Goal: Task Accomplishment & Management: Complete application form

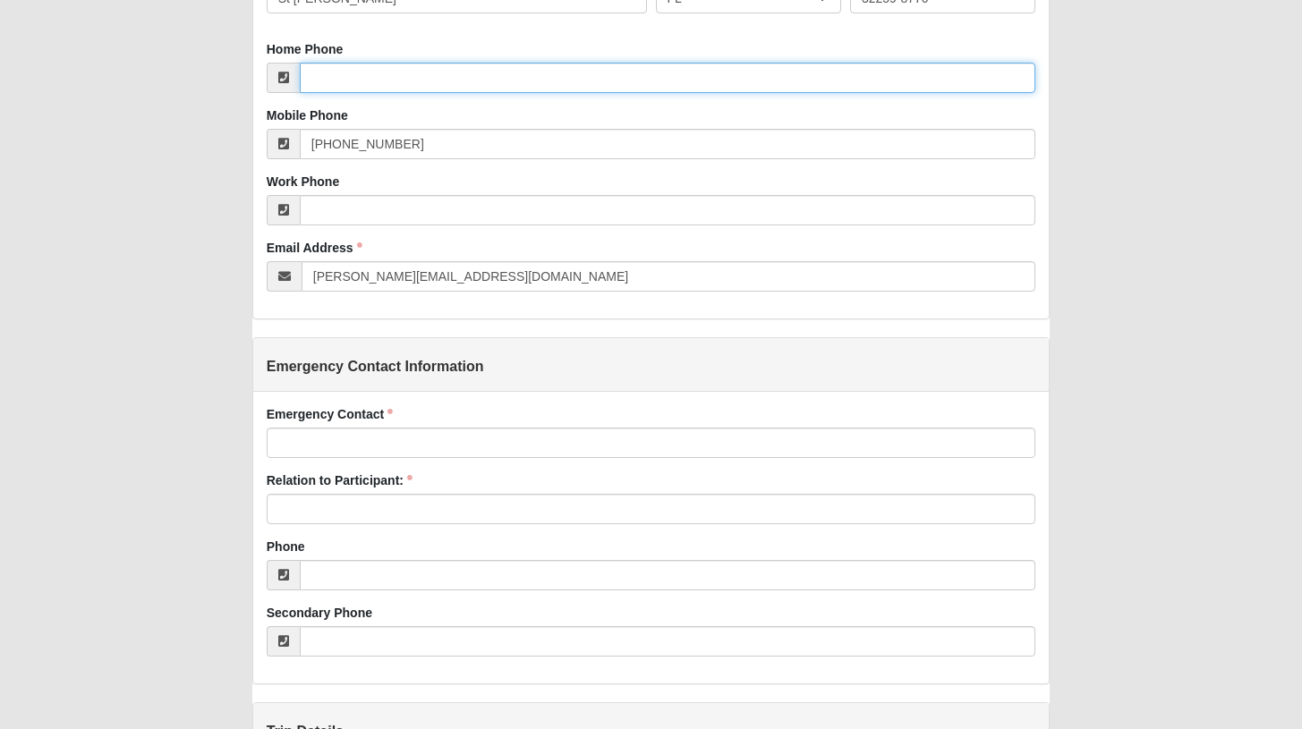
scroll to position [760, 0]
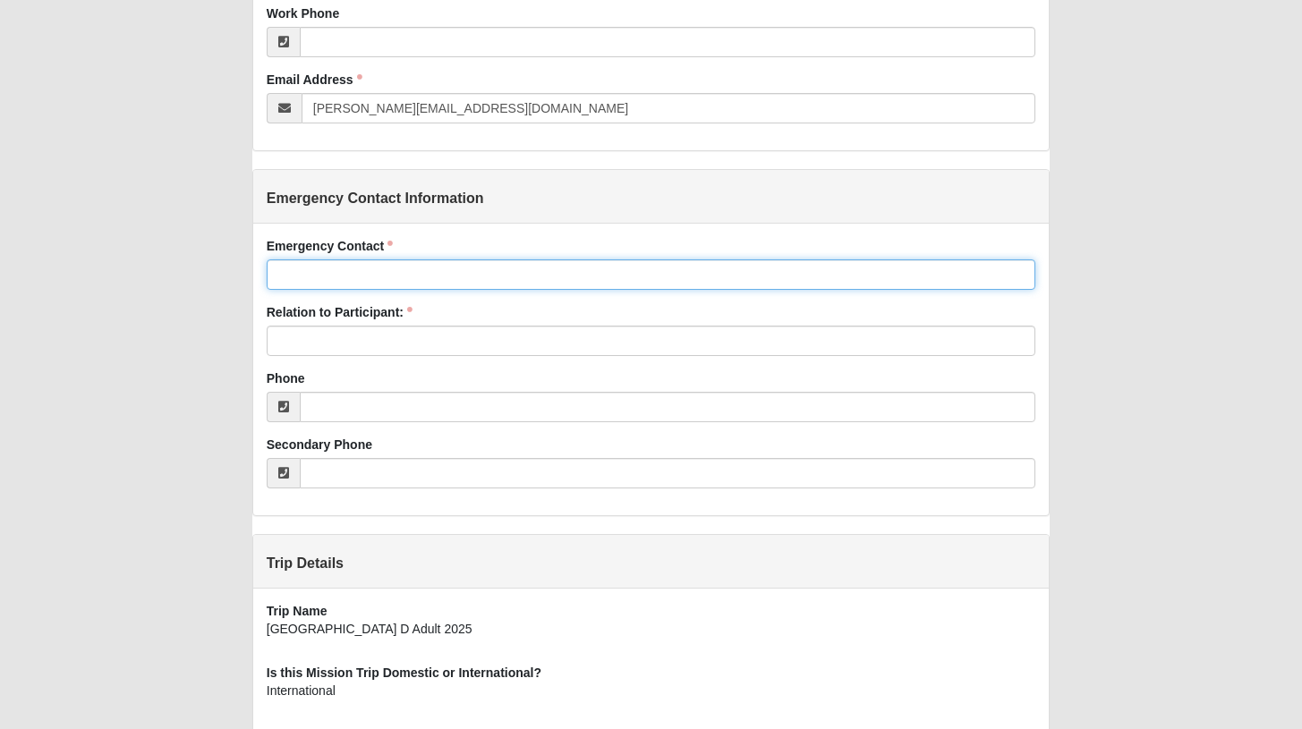
click at [412, 278] on input "Emergency Contact" at bounding box center [651, 274] width 769 height 30
click at [463, 283] on input "Adriane" at bounding box center [651, 274] width 769 height 30
type input "[PERSON_NAME]"
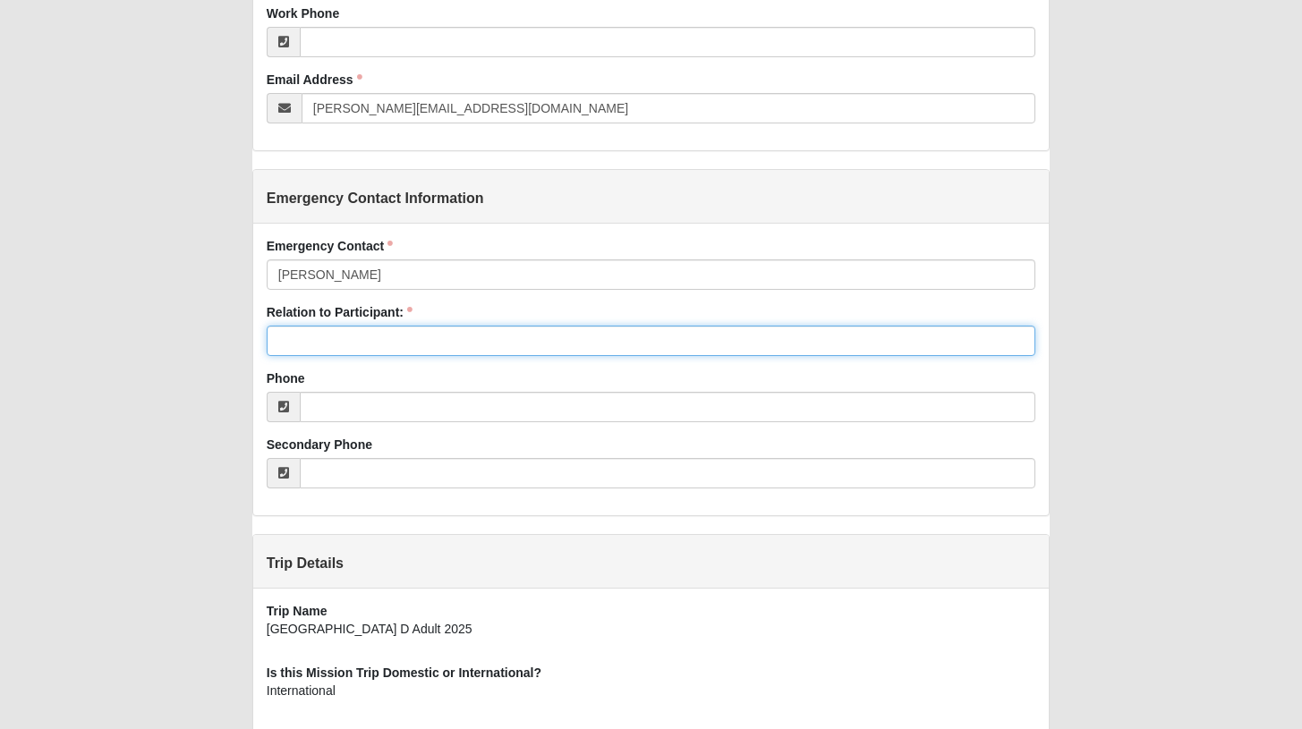
click at [314, 336] on input "Relation to Participant:" at bounding box center [651, 341] width 769 height 30
type input "Spouse"
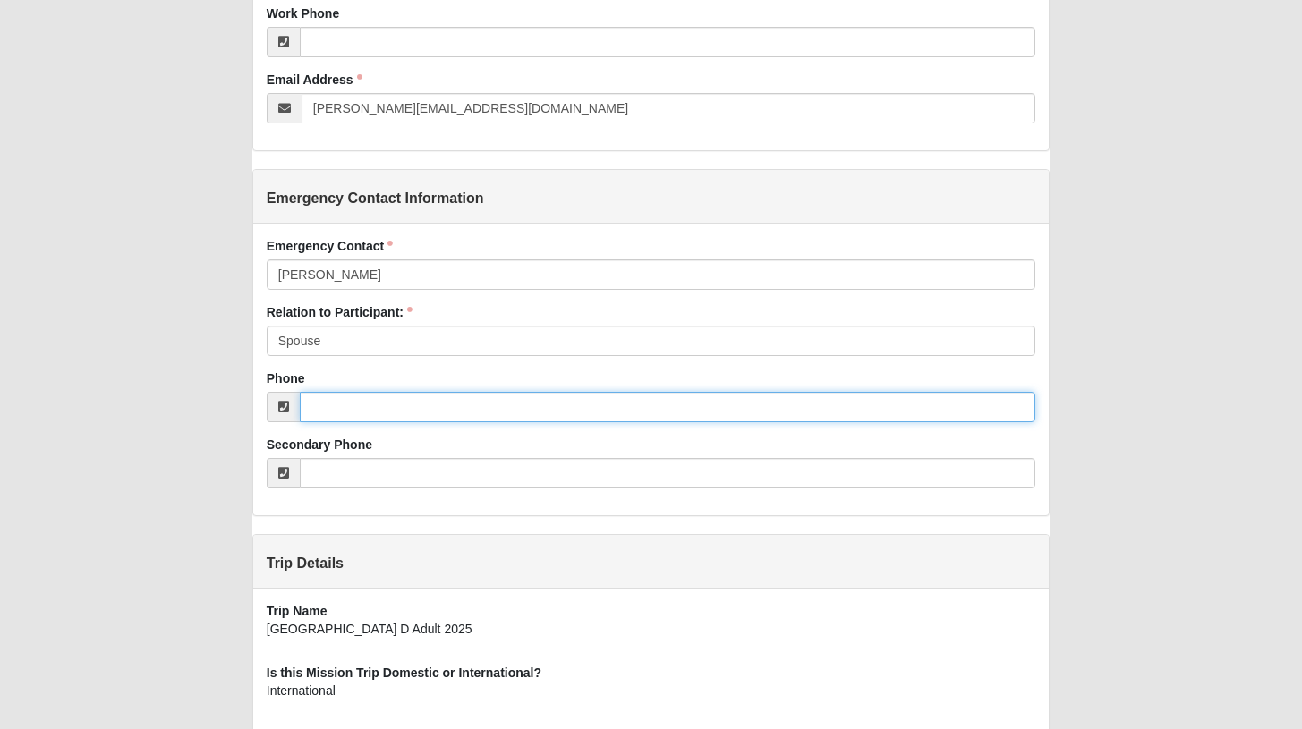
click at [361, 408] on input "Phone" at bounding box center [668, 407] width 736 height 30
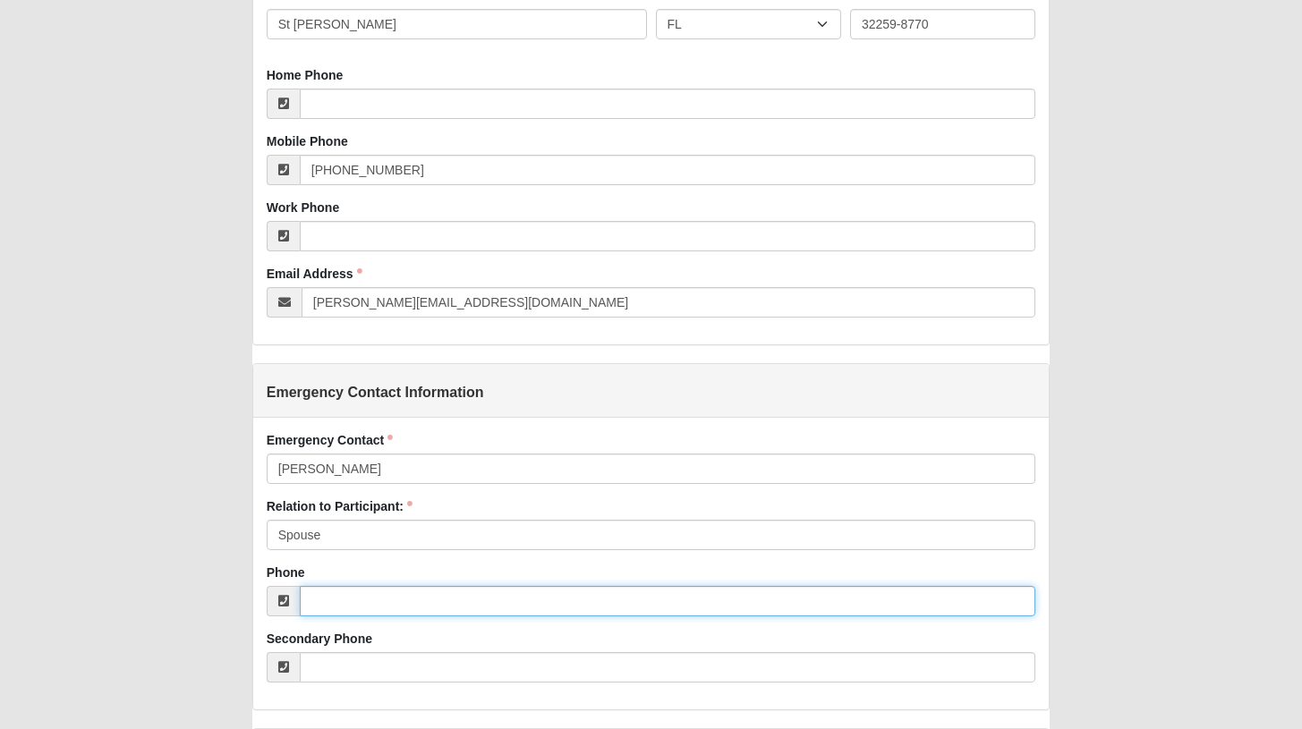
scroll to position [752, 0]
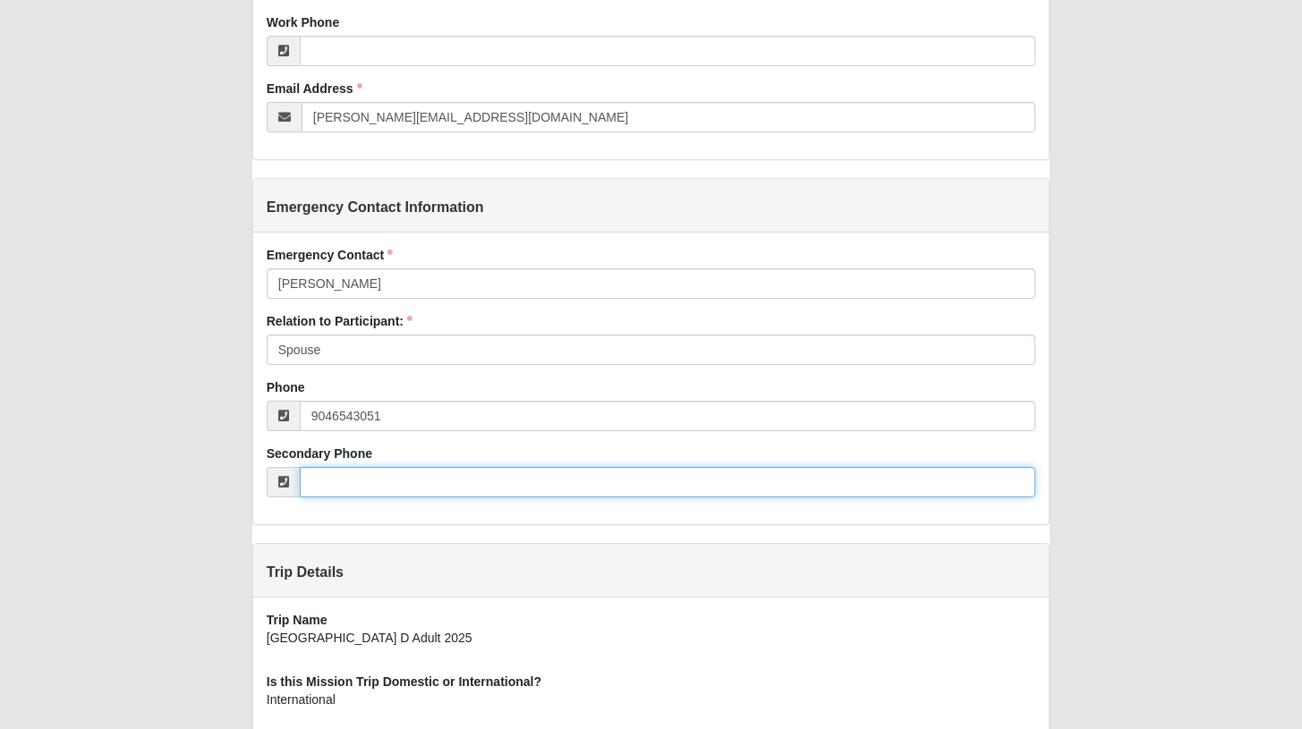
type input "[PHONE_NUMBER]"
click at [334, 483] on input "Secondary Phone" at bounding box center [668, 482] width 736 height 30
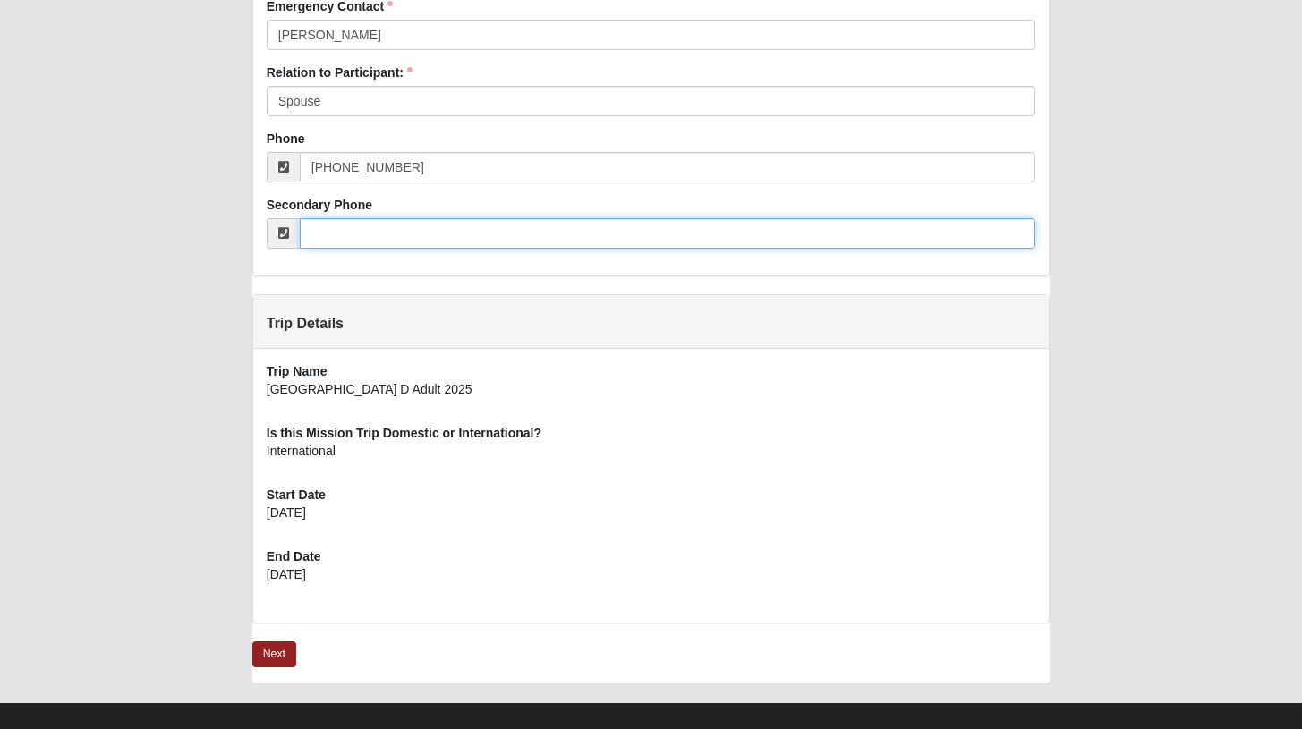
scroll to position [1018, 0]
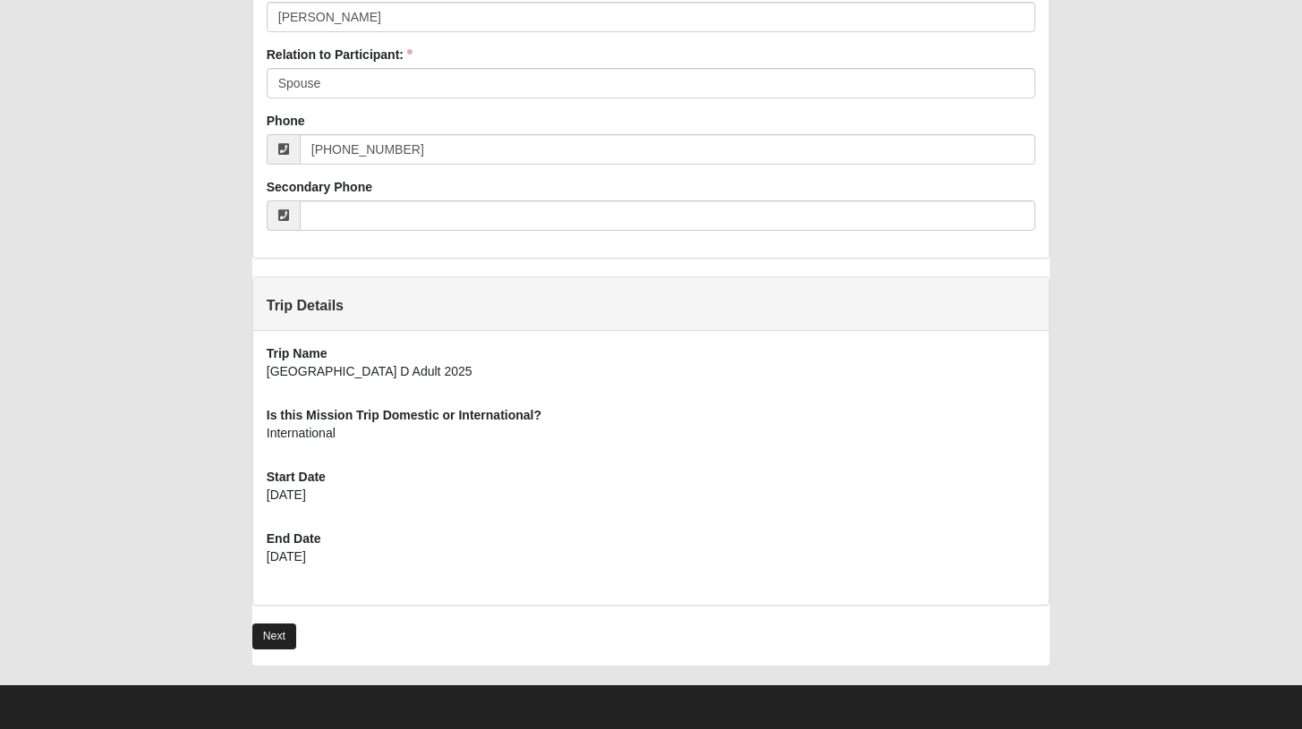
click at [283, 627] on link "Next" at bounding box center [274, 637] width 44 height 26
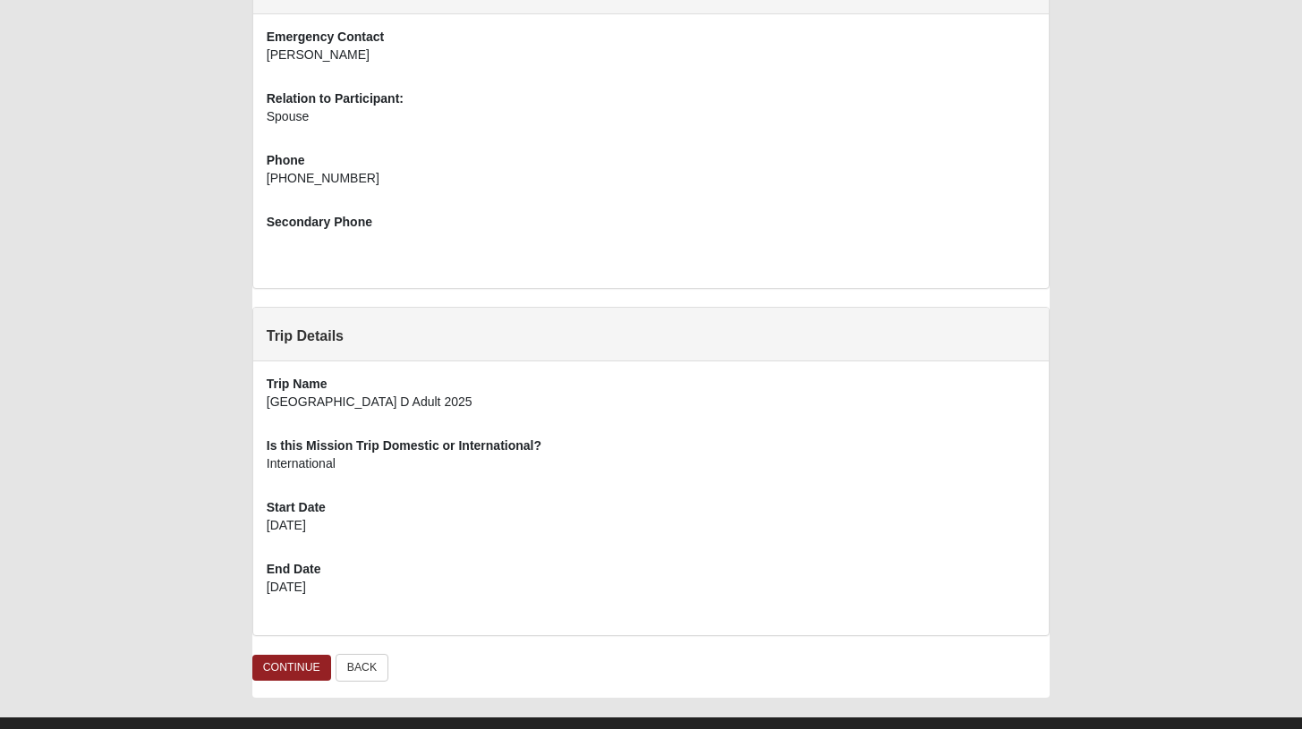
scroll to position [830, 0]
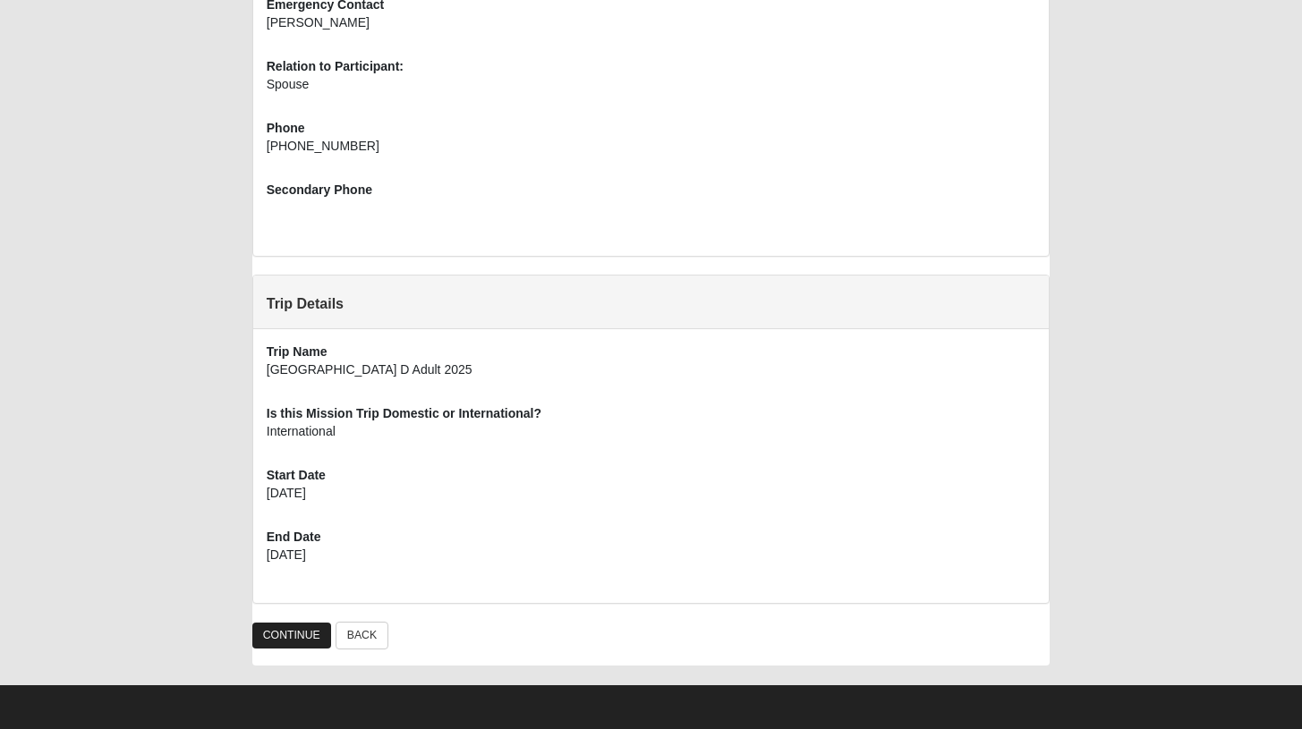
click at [310, 625] on link "CONTINUE" at bounding box center [291, 636] width 79 height 26
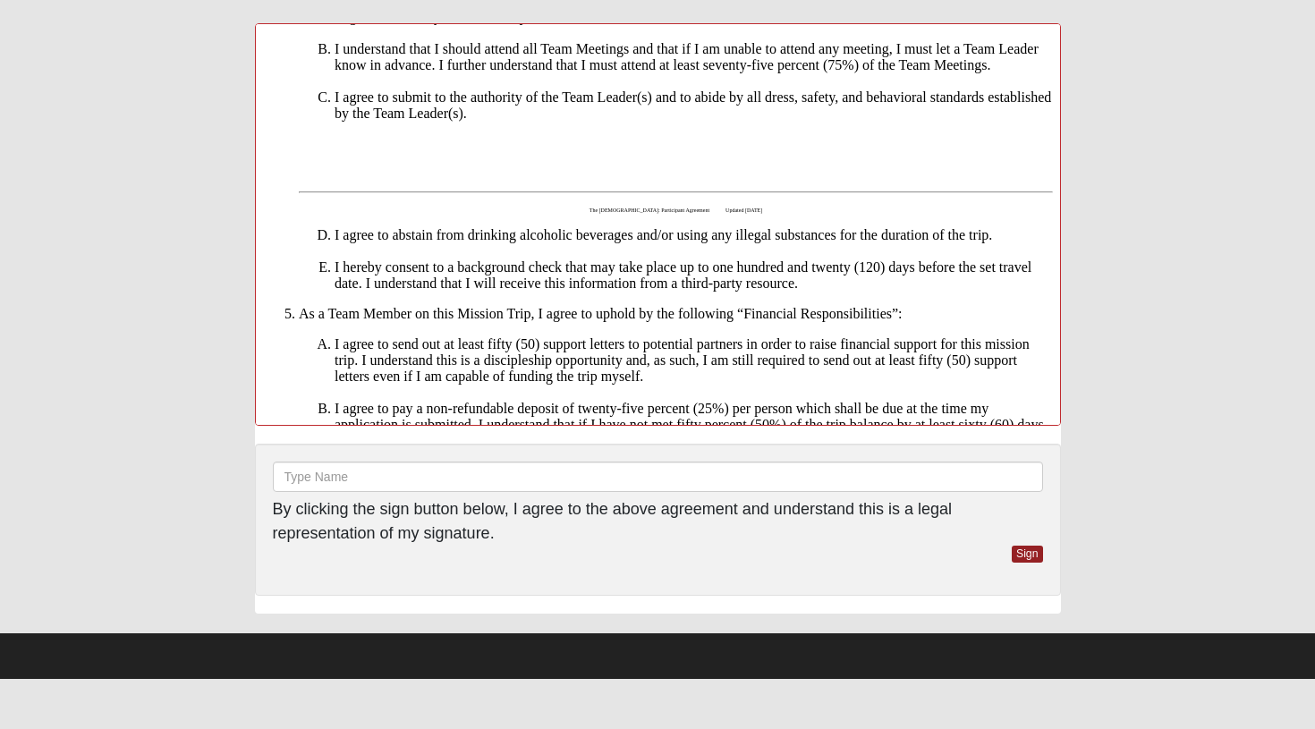
scroll to position [1276, 0]
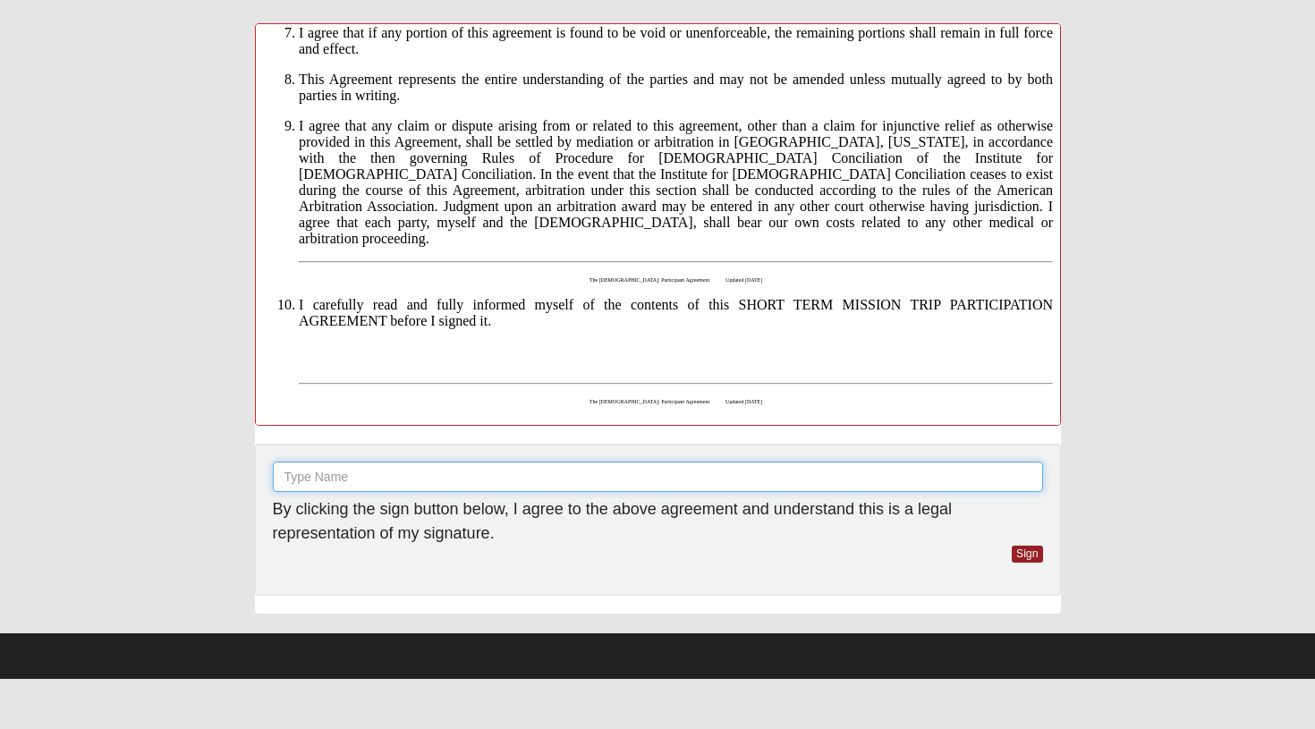
click at [376, 469] on input "text" at bounding box center [658, 477] width 770 height 30
type input "Justin Ireland"
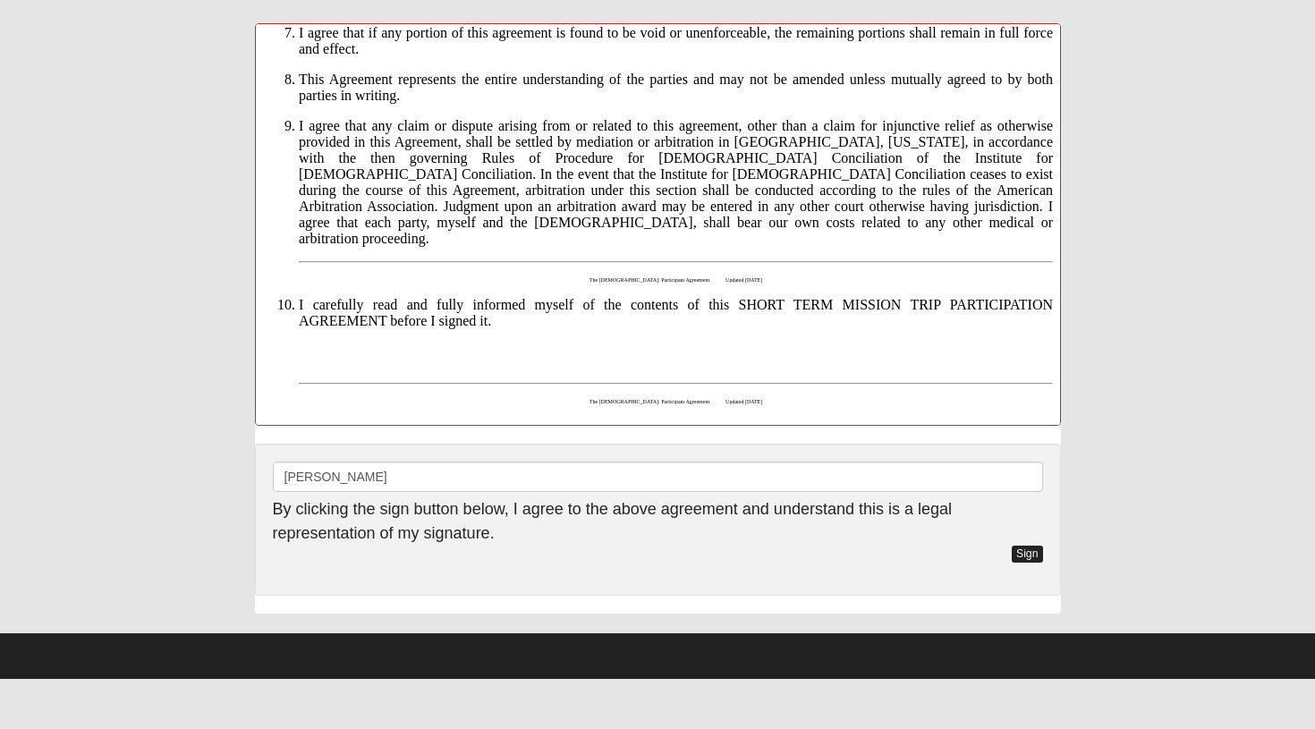
click at [1020, 559] on link "Sign" at bounding box center [1027, 554] width 31 height 17
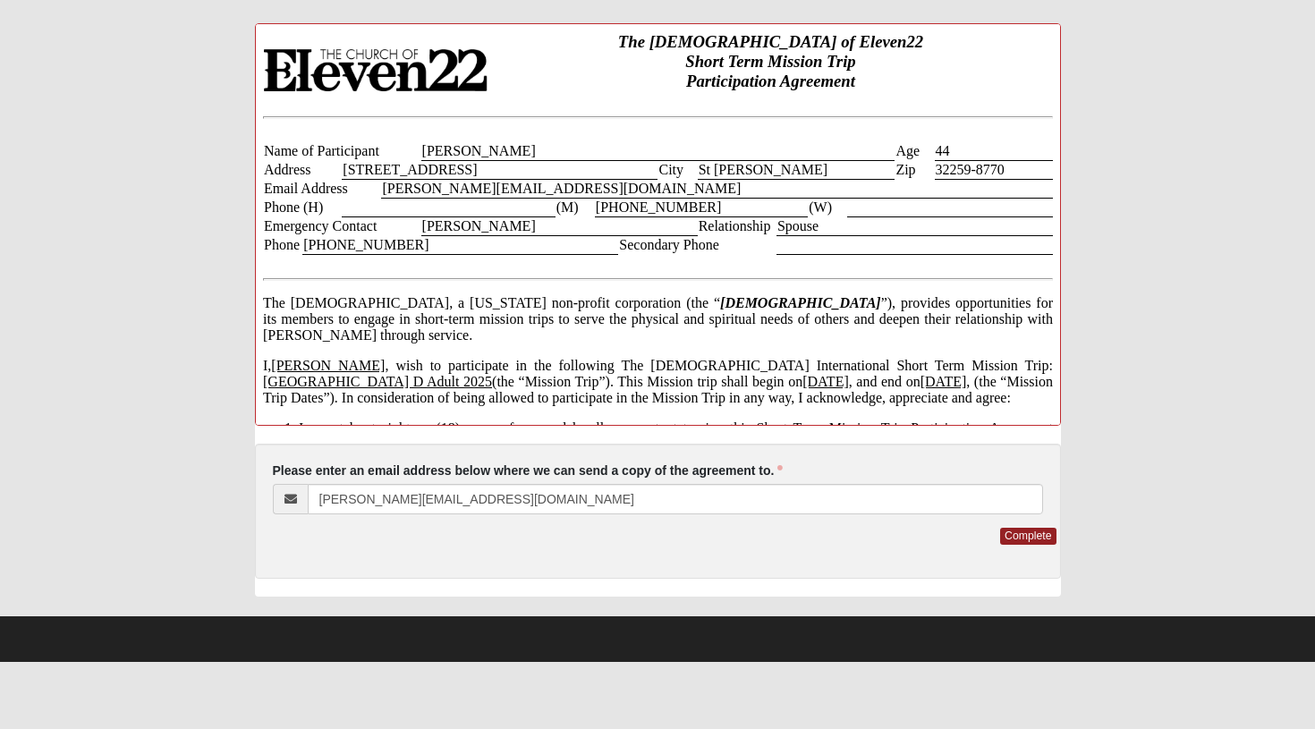
scroll to position [0, 0]
click at [1035, 534] on link "Complete" at bounding box center [1027, 536] width 55 height 17
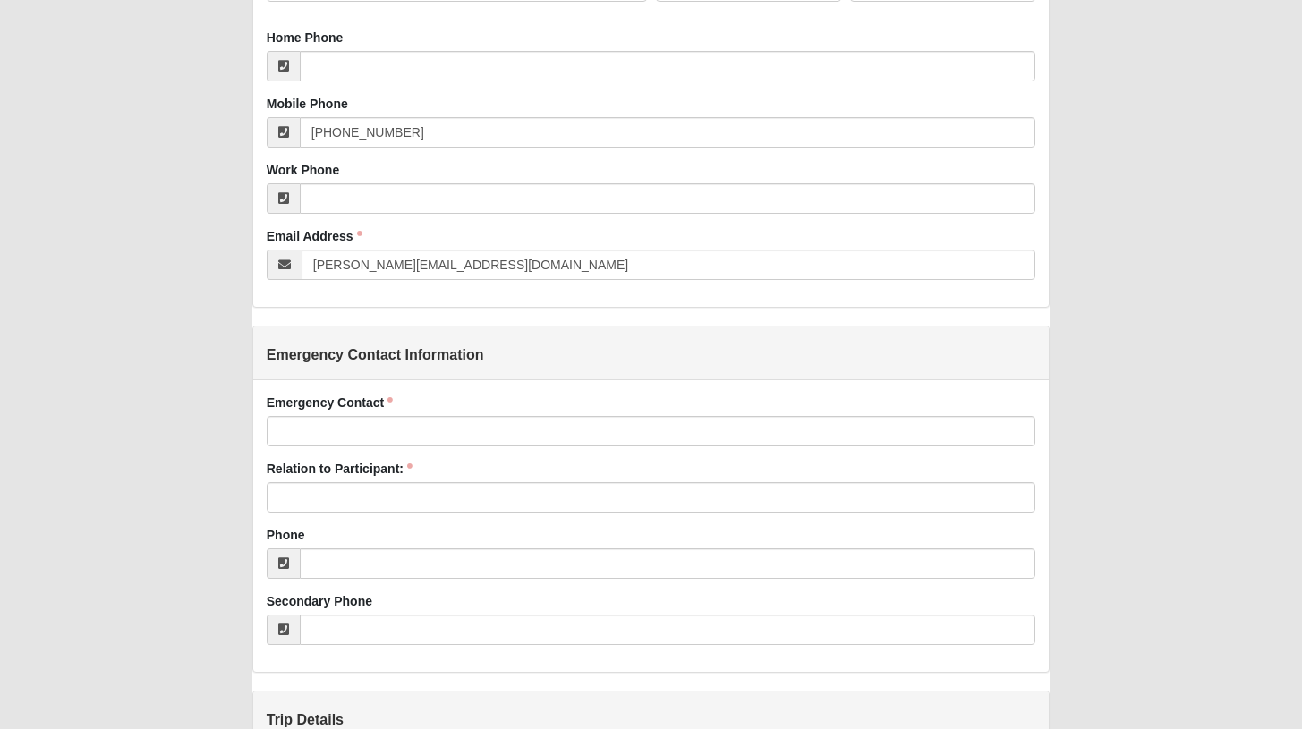
scroll to position [714, 0]
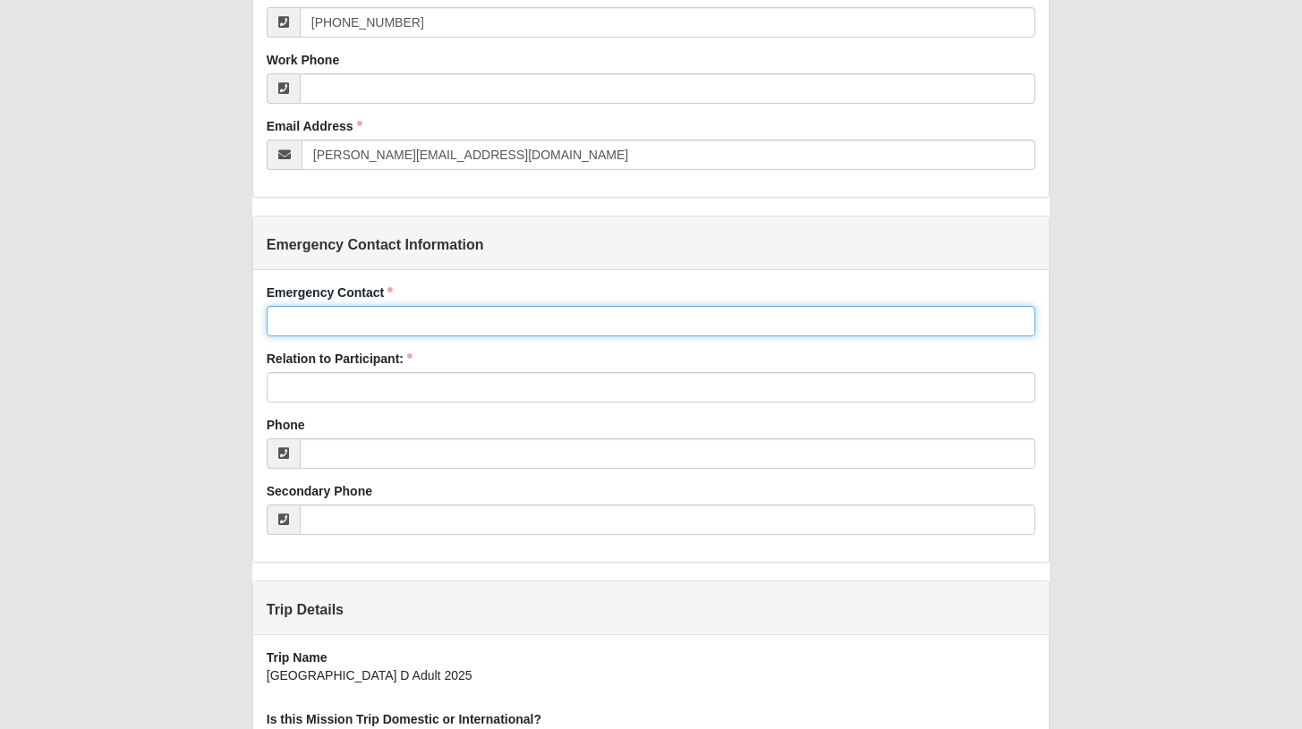
click at [456, 319] on input "Emergency Contact" at bounding box center [651, 321] width 769 height 30
type input "[PERSON_NAME]"
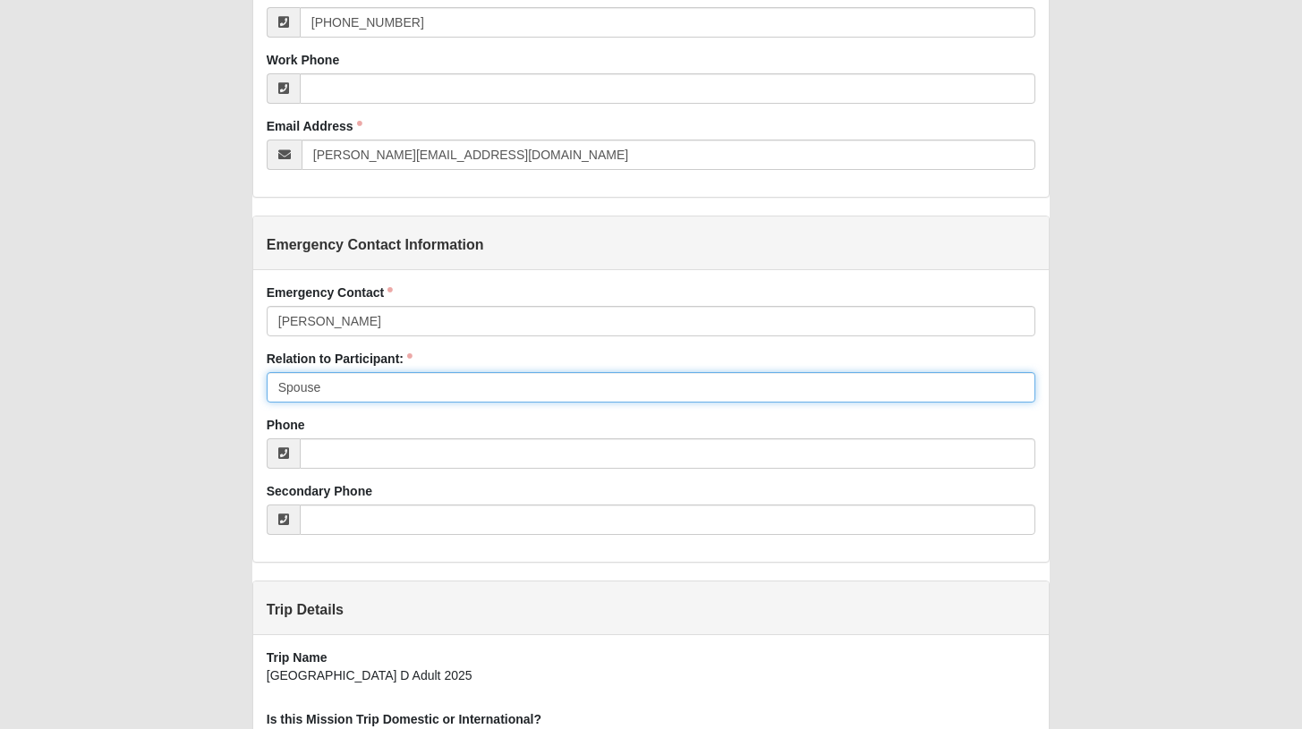
type input "Spouse"
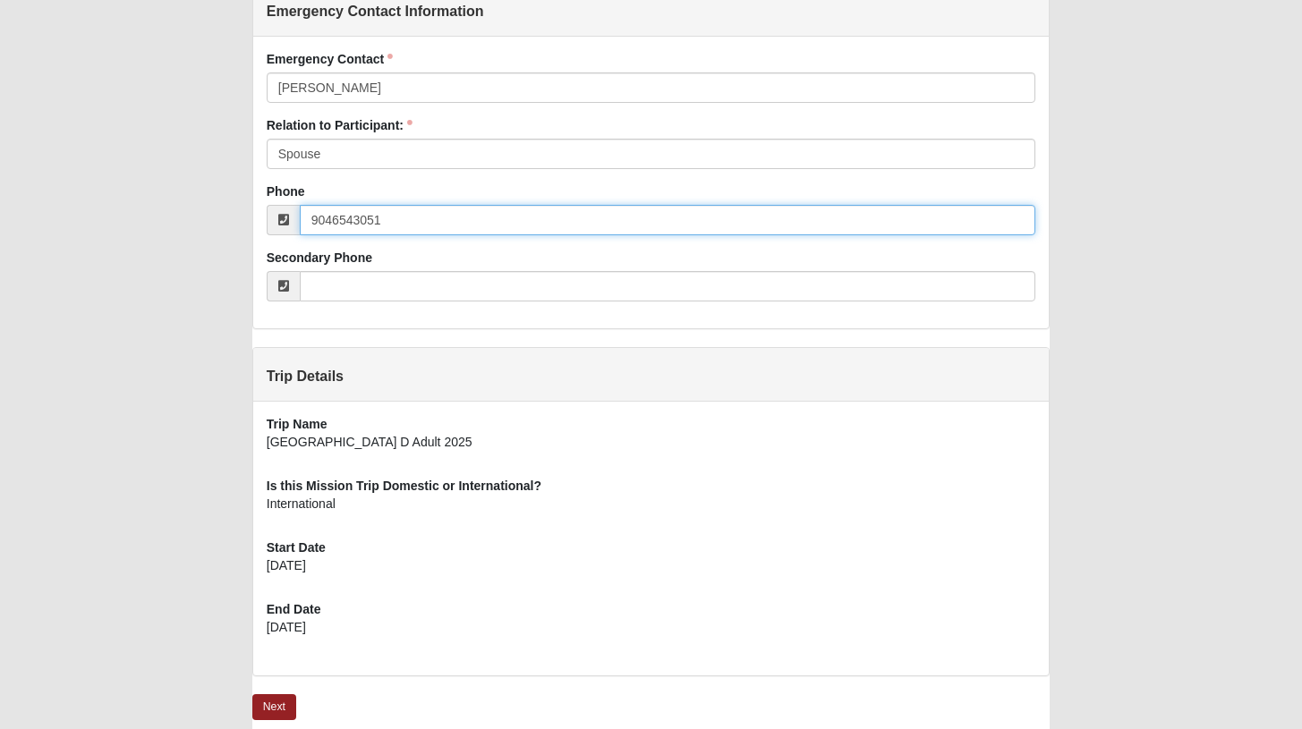
scroll to position [1018, 0]
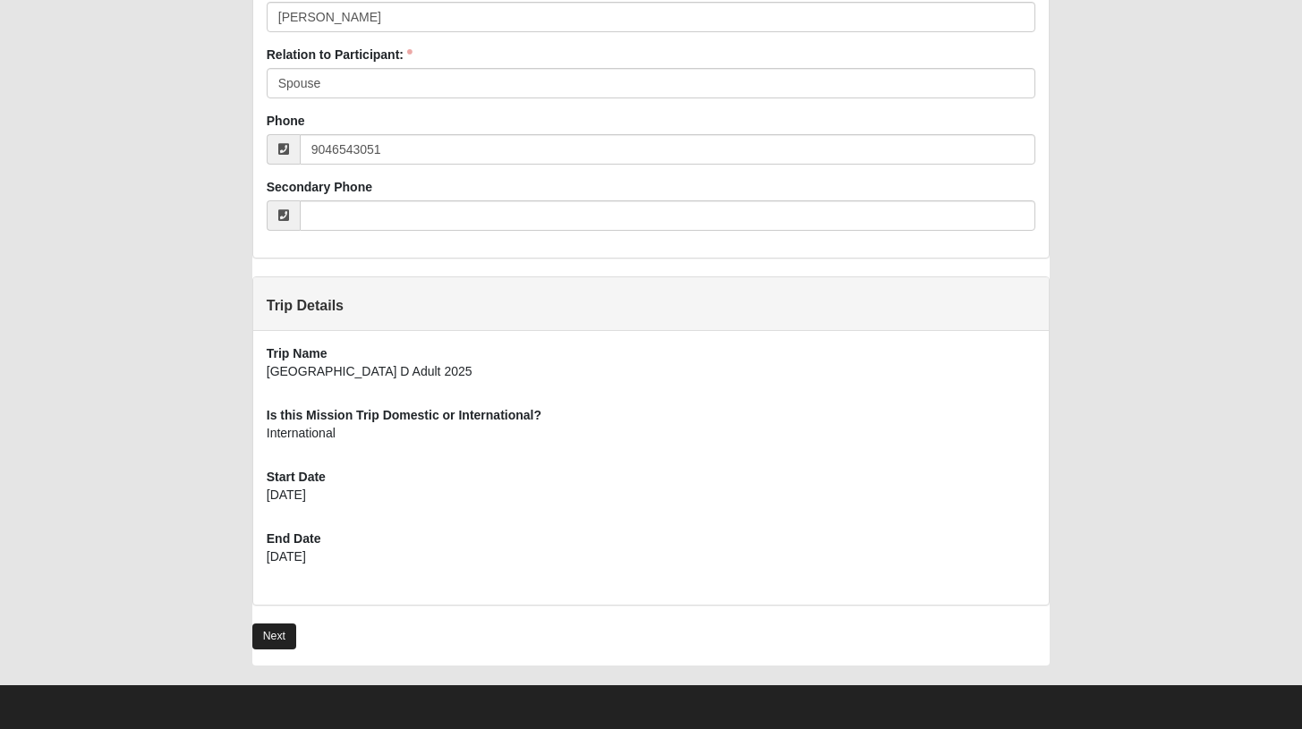
type input "[PHONE_NUMBER]"
click at [275, 640] on link "Next" at bounding box center [274, 637] width 44 height 26
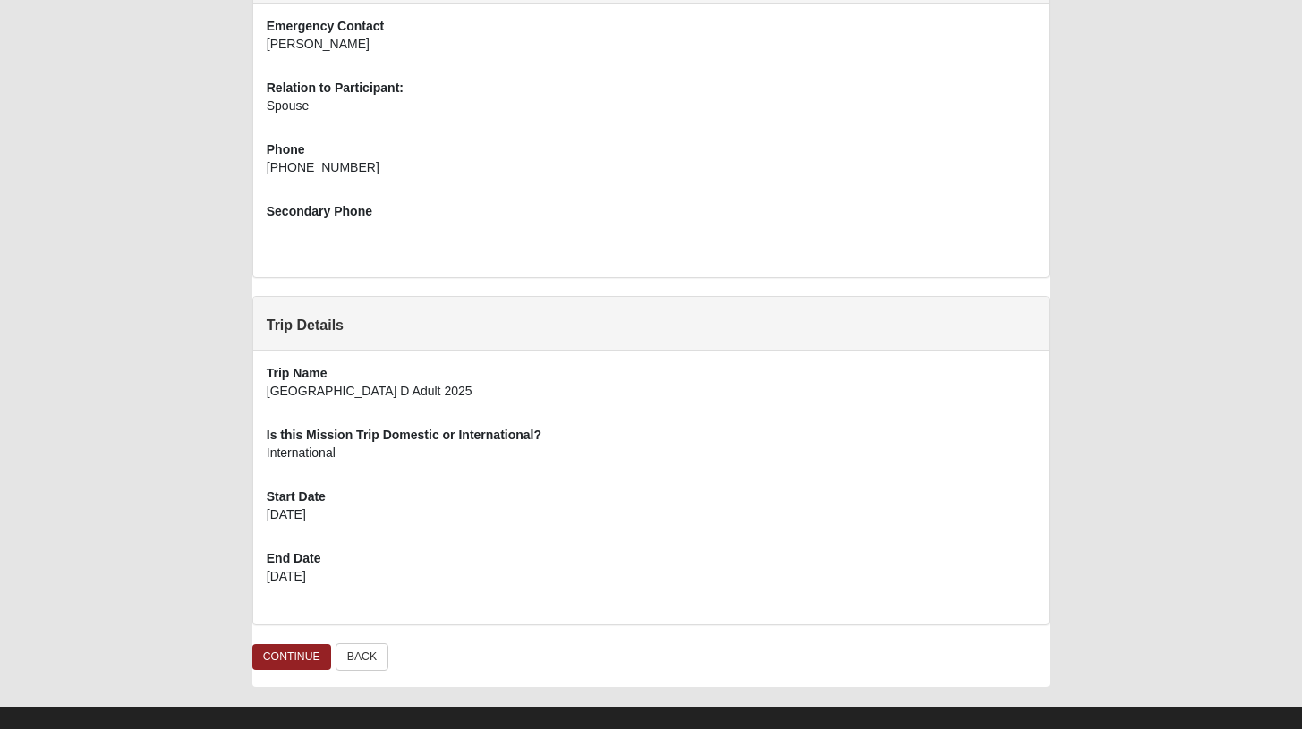
scroll to position [830, 0]
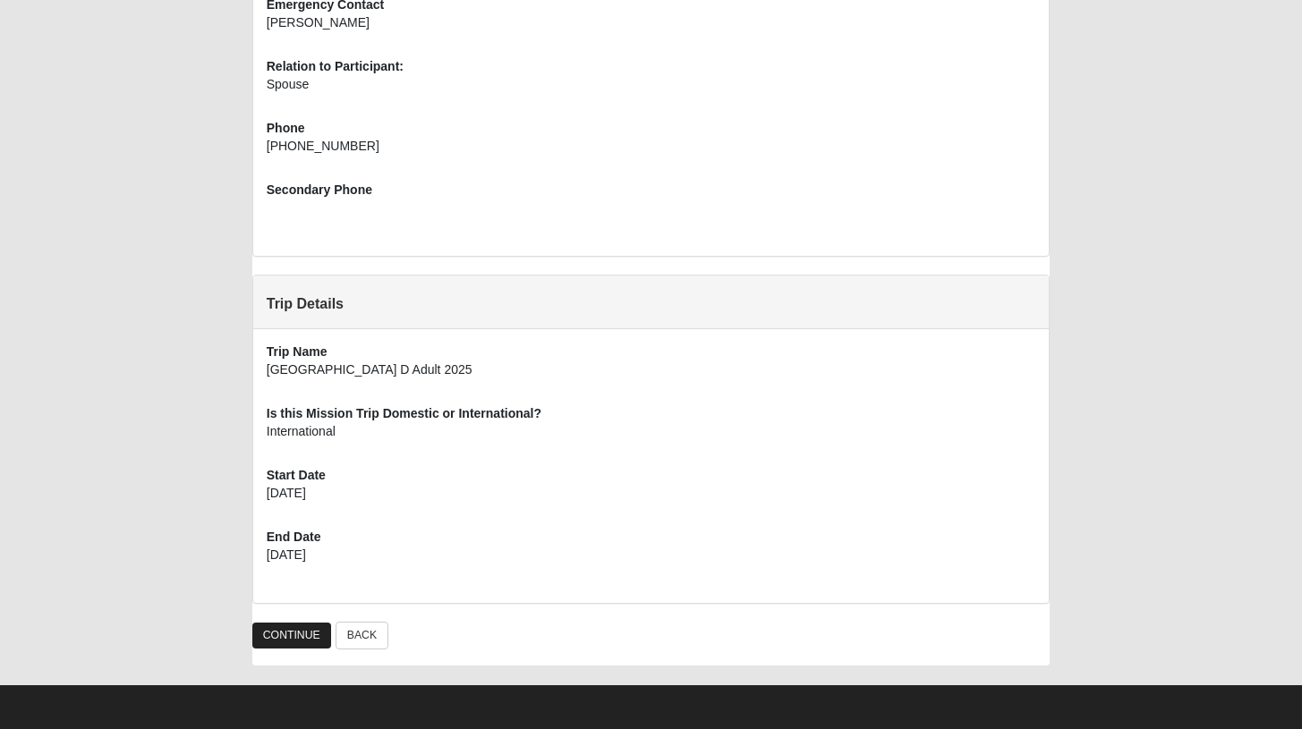
click at [284, 636] on link "CONTINUE" at bounding box center [291, 636] width 79 height 26
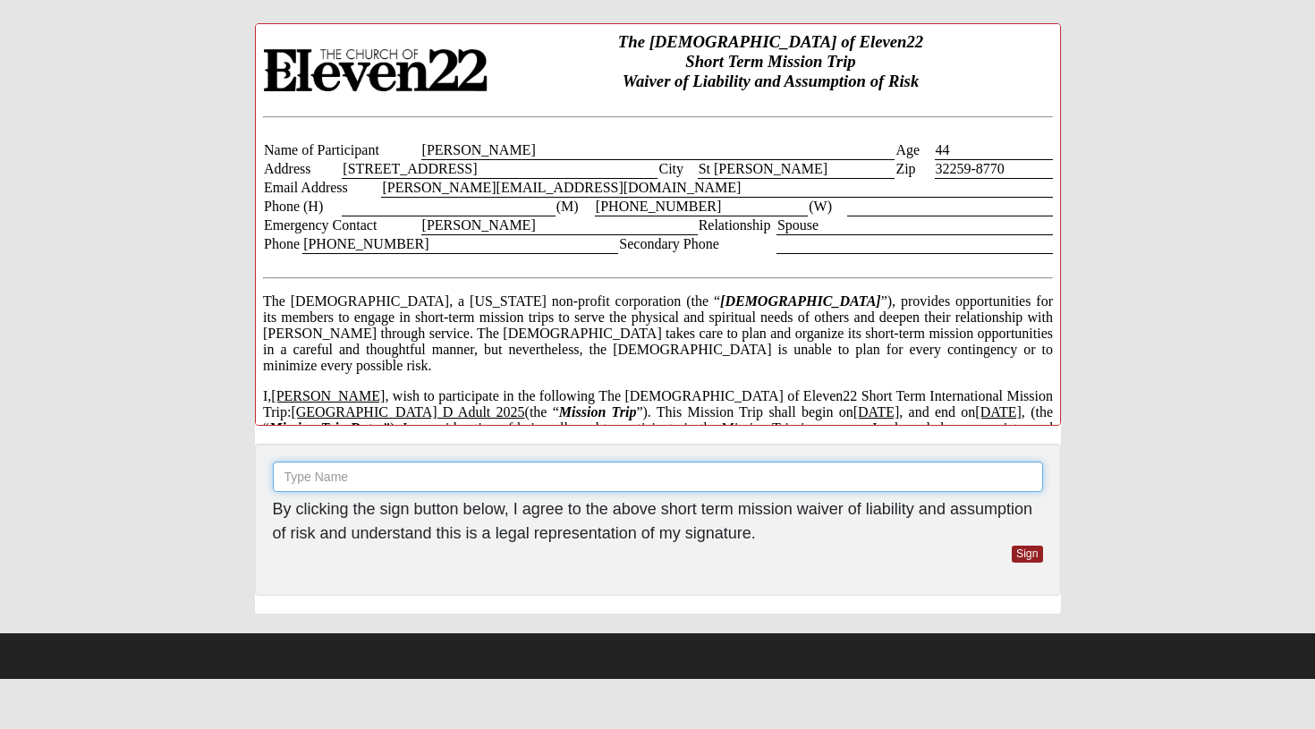
click at [771, 481] on input "text" at bounding box center [658, 477] width 770 height 30
type input "[PERSON_NAME]"
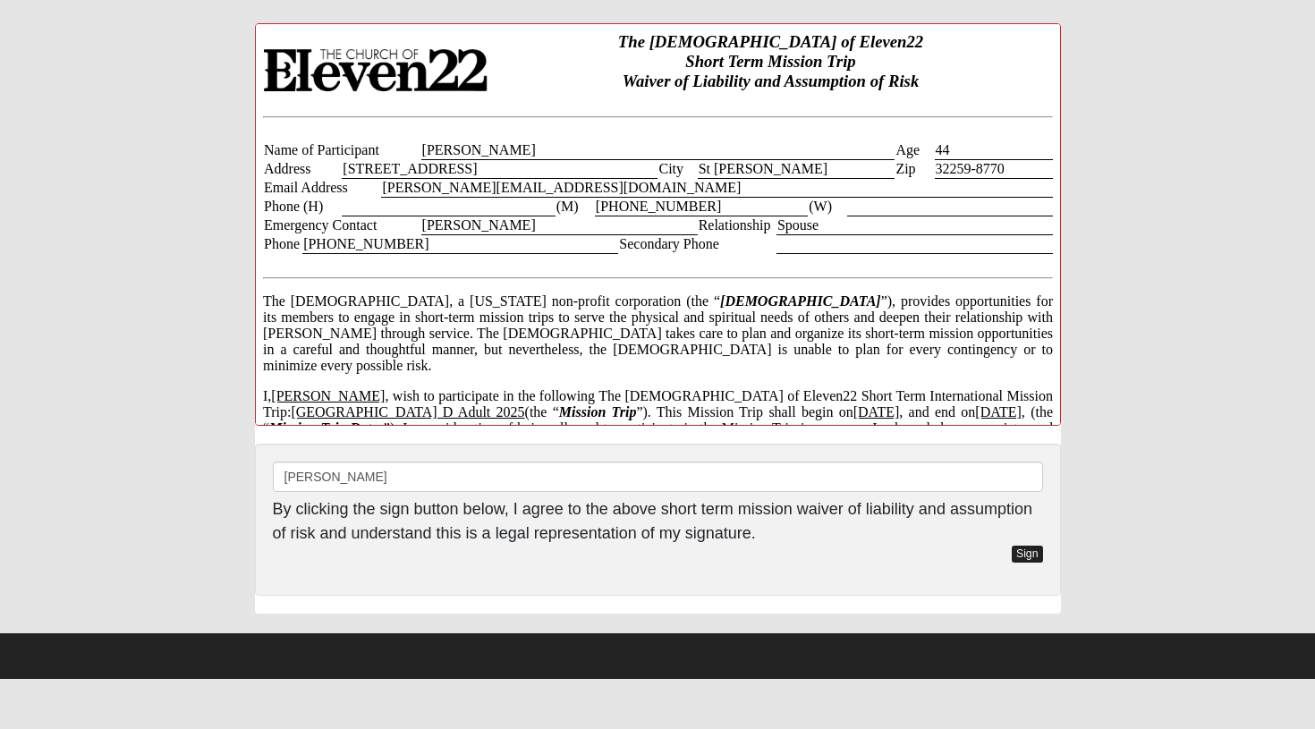
click at [1024, 557] on link "Sign" at bounding box center [1027, 554] width 31 height 17
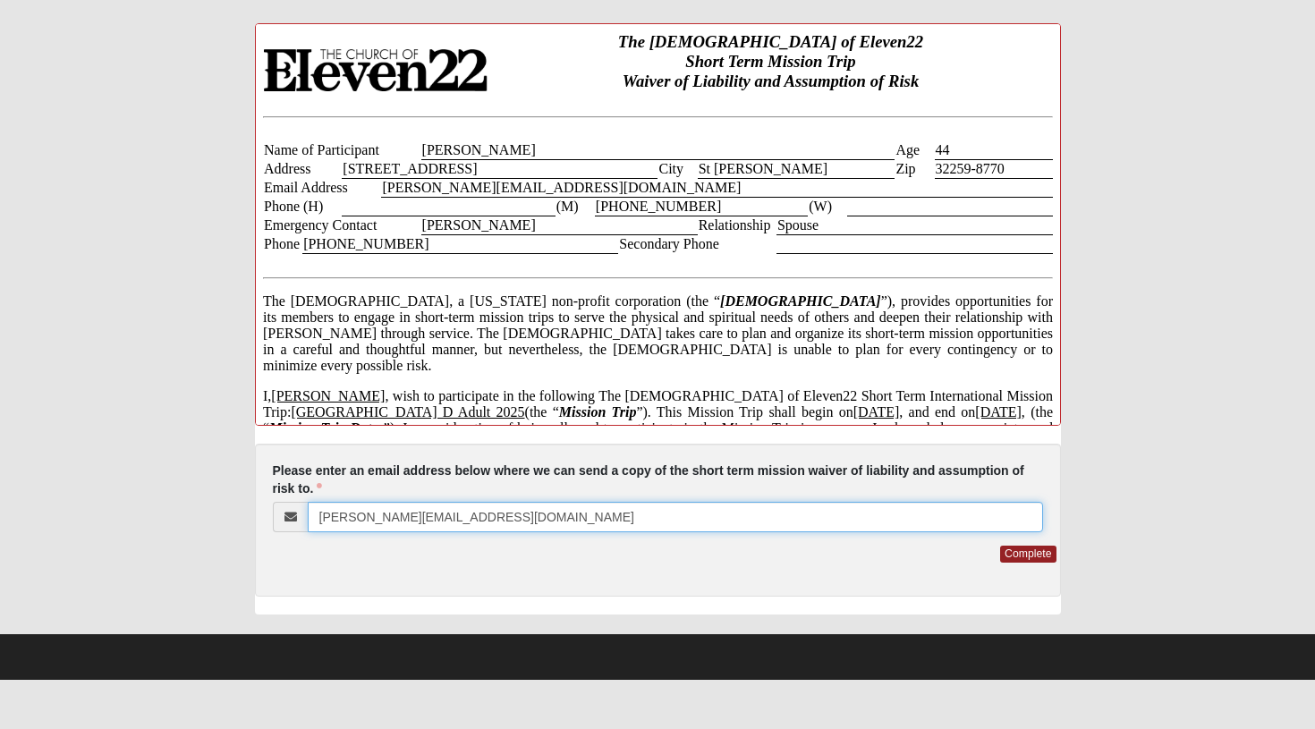
click at [583, 503] on input "[PERSON_NAME][EMAIL_ADDRESS][DOMAIN_NAME]" at bounding box center [675, 517] width 735 height 30
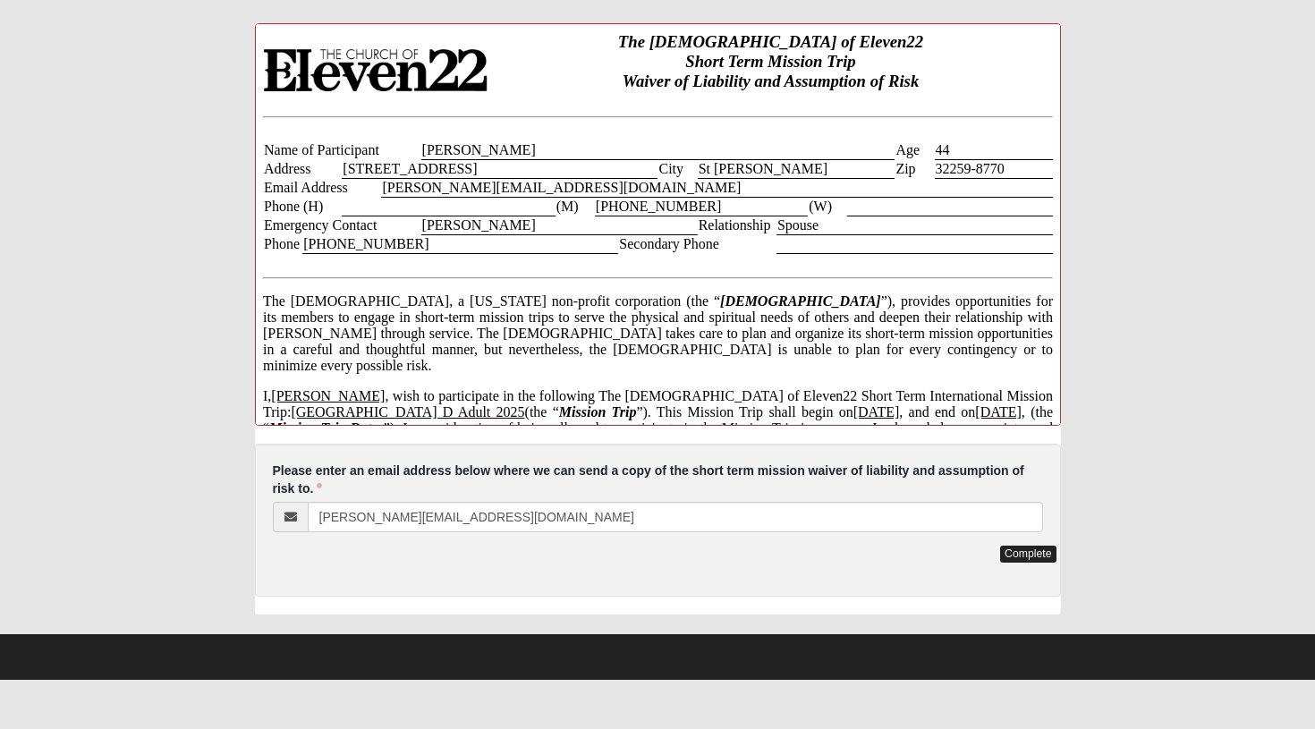
click at [1038, 552] on link "Complete" at bounding box center [1027, 554] width 55 height 17
